Goal: Find specific page/section: Find specific page/section

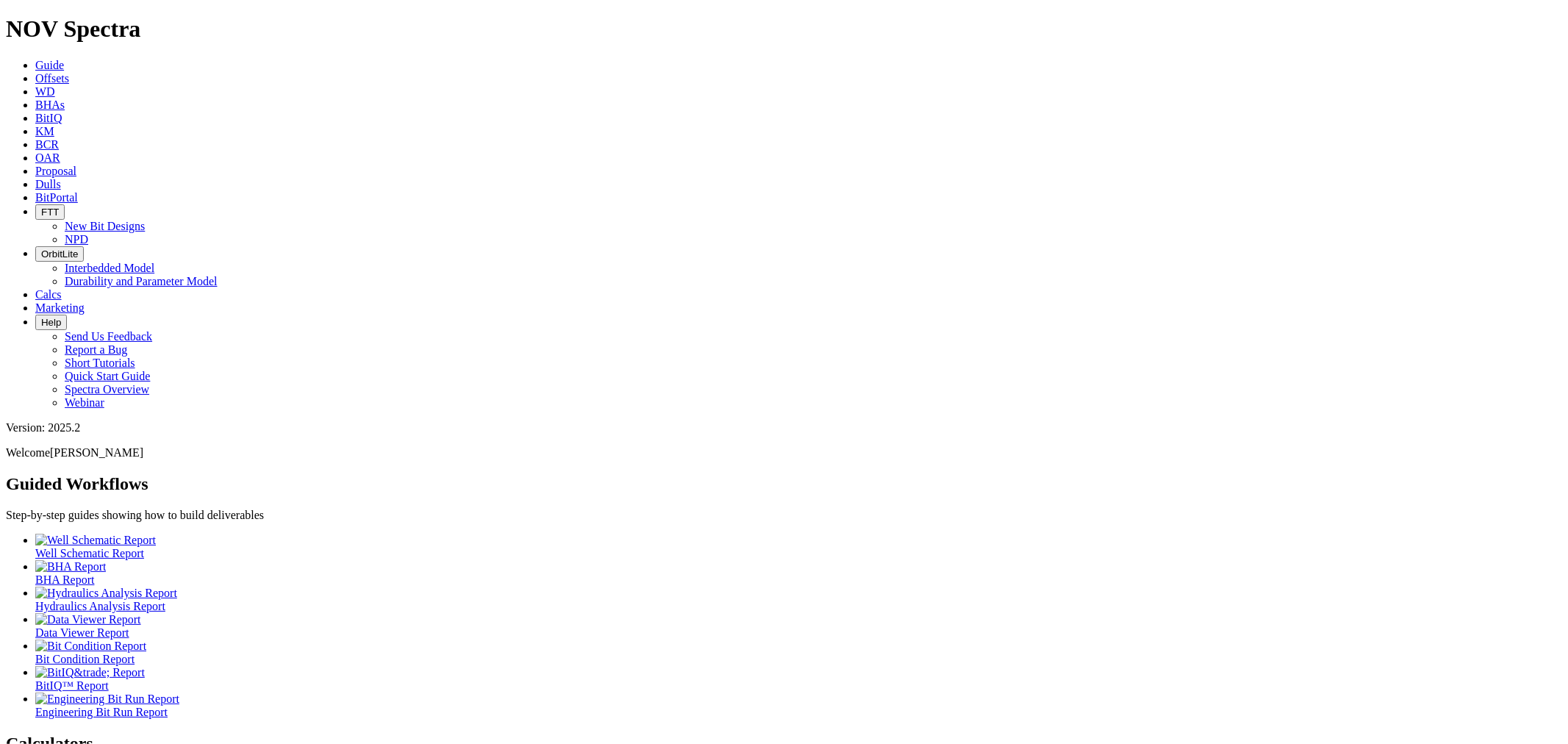
click at [78, 191] on span "BitPortal" at bounding box center [56, 197] width 42 height 13
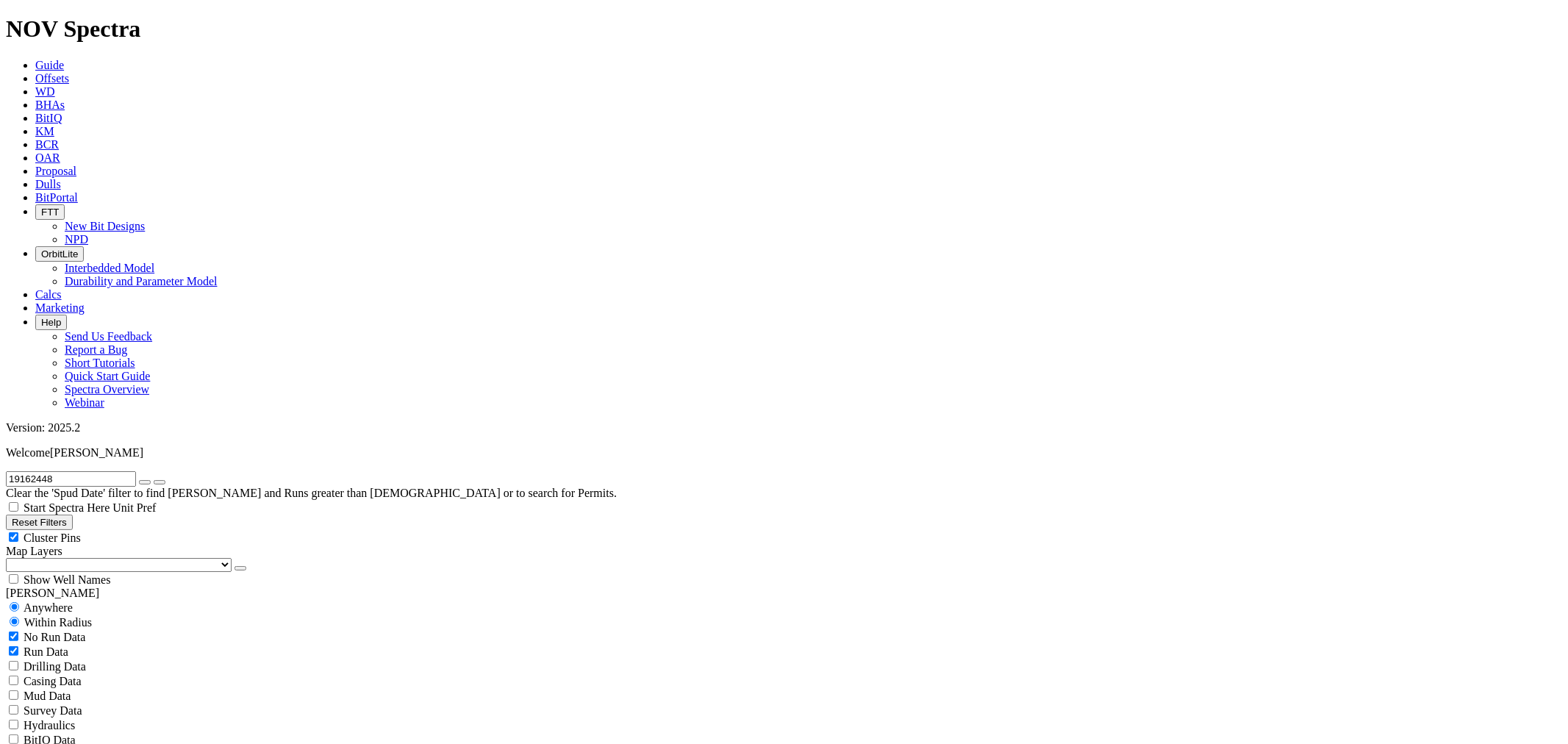
radio input "false"
radio input "true"
